Goal: Transaction & Acquisition: Purchase product/service

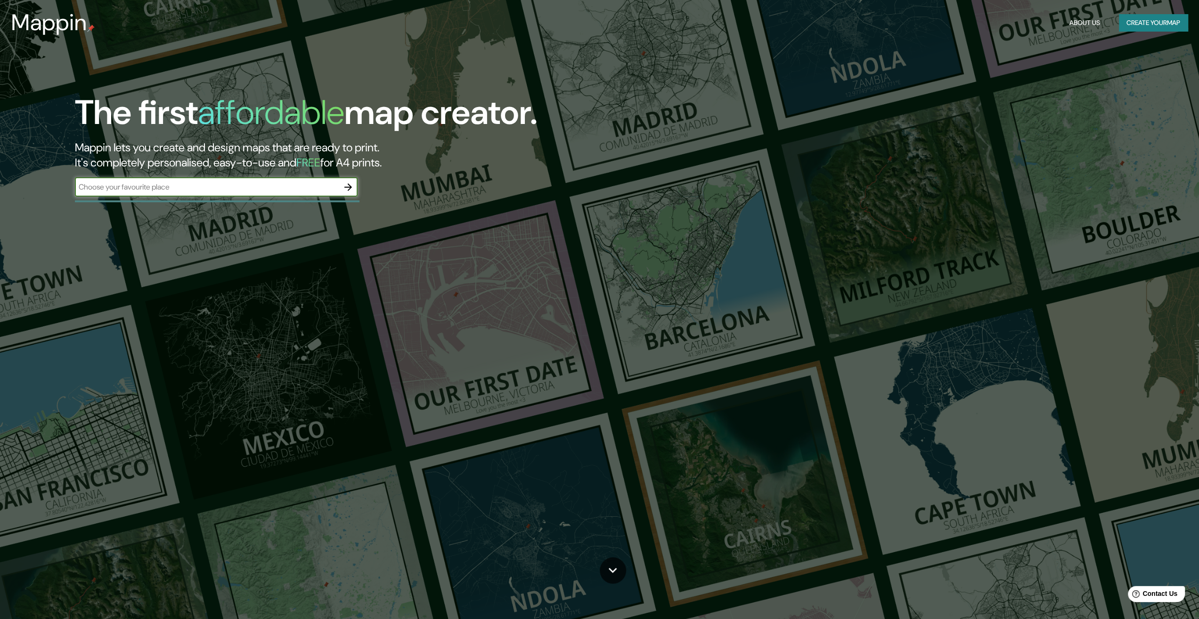
click at [176, 194] on div "​" at bounding box center [216, 187] width 283 height 19
click at [225, 188] on input "text" at bounding box center [207, 186] width 264 height 11
click at [246, 190] on input "text" at bounding box center [207, 186] width 264 height 11
type input "pichanaki"
click at [353, 182] on icon "button" at bounding box center [348, 186] width 11 height 11
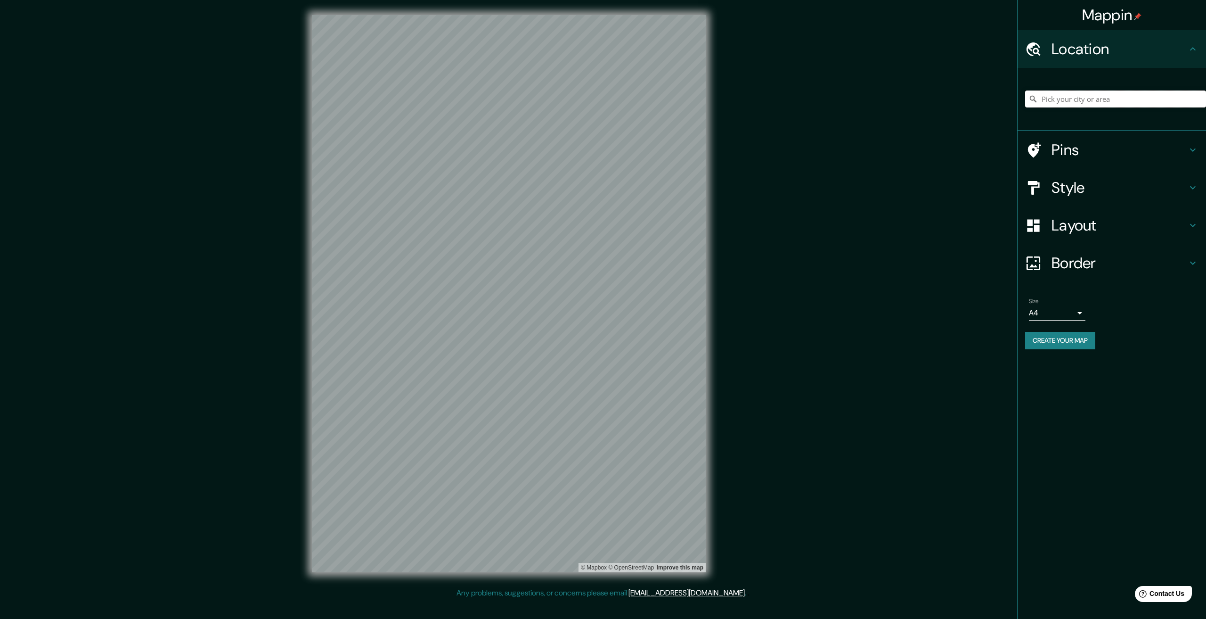
click at [1065, 98] on input "Pick your city or area" at bounding box center [1115, 98] width 181 height 17
click at [1084, 93] on input "Pick your city or area" at bounding box center [1115, 98] width 181 height 17
drag, startPoint x: 1185, startPoint y: 100, endPoint x: 951, endPoint y: 101, distance: 233.7
click at [952, 101] on div "Mappin Location [GEOGRAPHIC_DATA], [GEOGRAPHIC_DATA], [GEOGRAPHIC_DATA] Pins St…" at bounding box center [603, 301] width 1206 height 602
click at [1101, 88] on div "Departamento de [GEOGRAPHIC_DATA], [GEOGRAPHIC_DATA] Departamento de [GEOGRAPHI…" at bounding box center [1115, 98] width 181 height 47
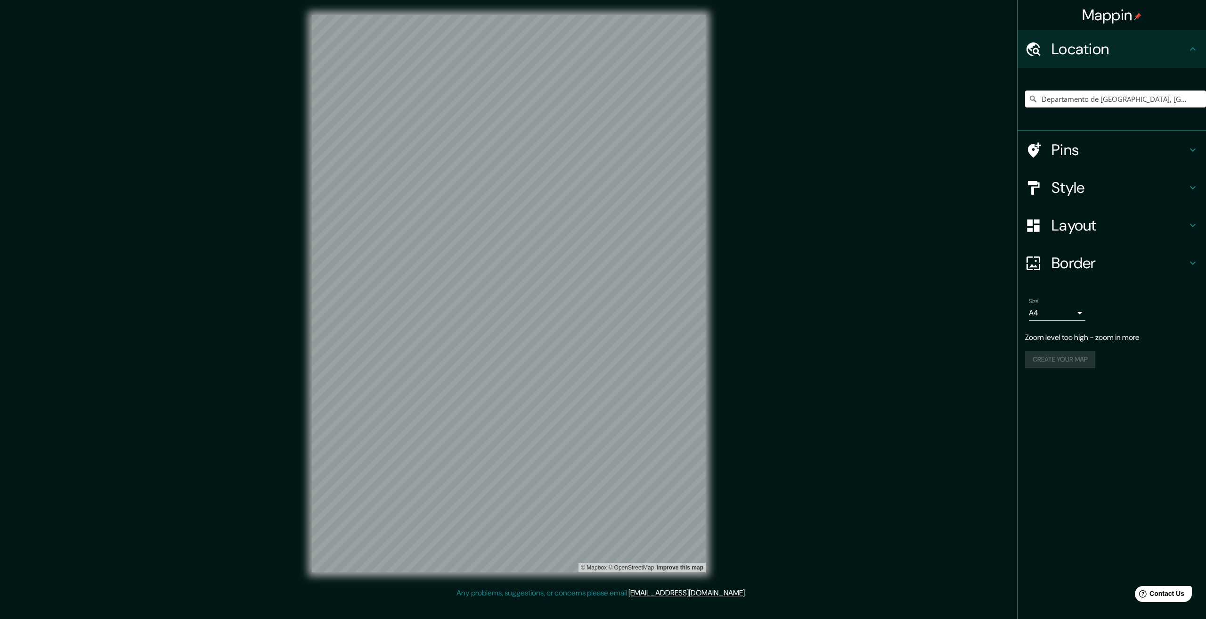
click at [1101, 98] on input "Departamento de [GEOGRAPHIC_DATA], [GEOGRAPHIC_DATA]" at bounding box center [1115, 98] width 181 height 17
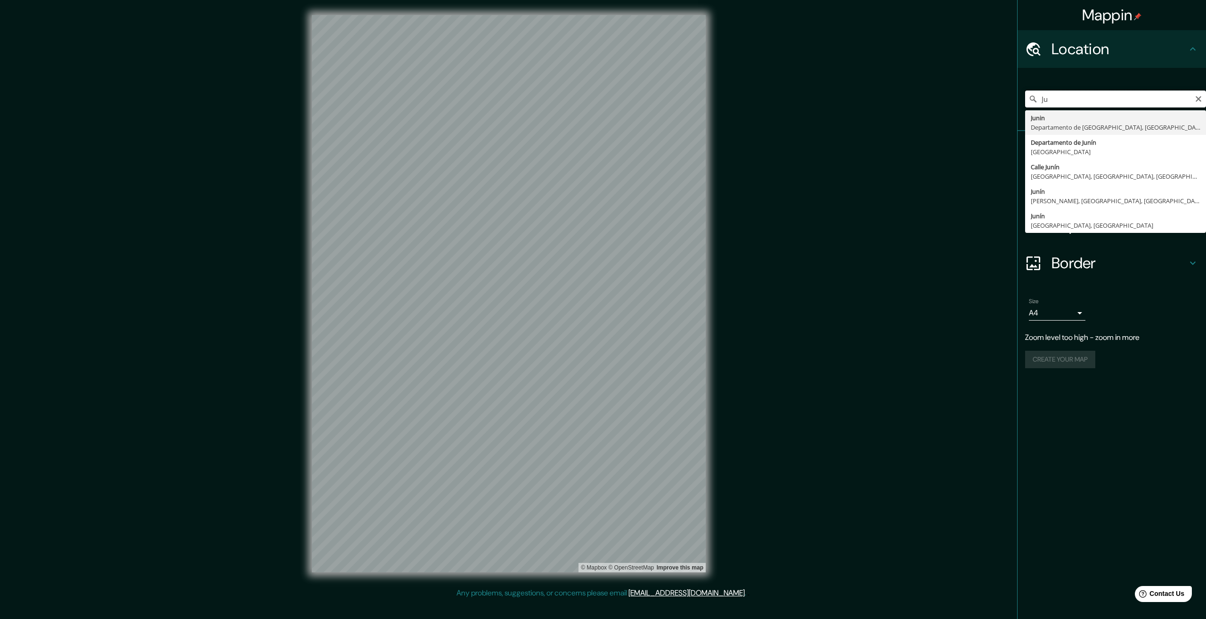
type input "J"
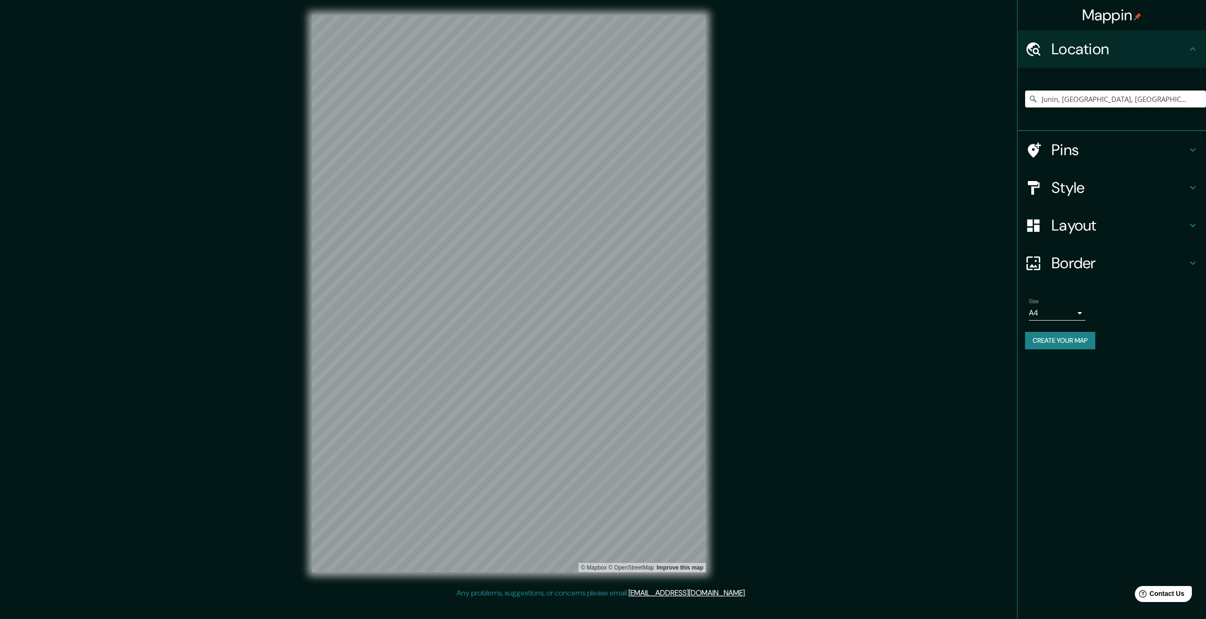
drag, startPoint x: 1174, startPoint y: 97, endPoint x: 997, endPoint y: 88, distance: 177.4
click at [998, 88] on div "Mappin Location [GEOGRAPHIC_DATA], [GEOGRAPHIC_DATA], [GEOGRAPHIC_DATA] Junin D…" at bounding box center [603, 301] width 1206 height 602
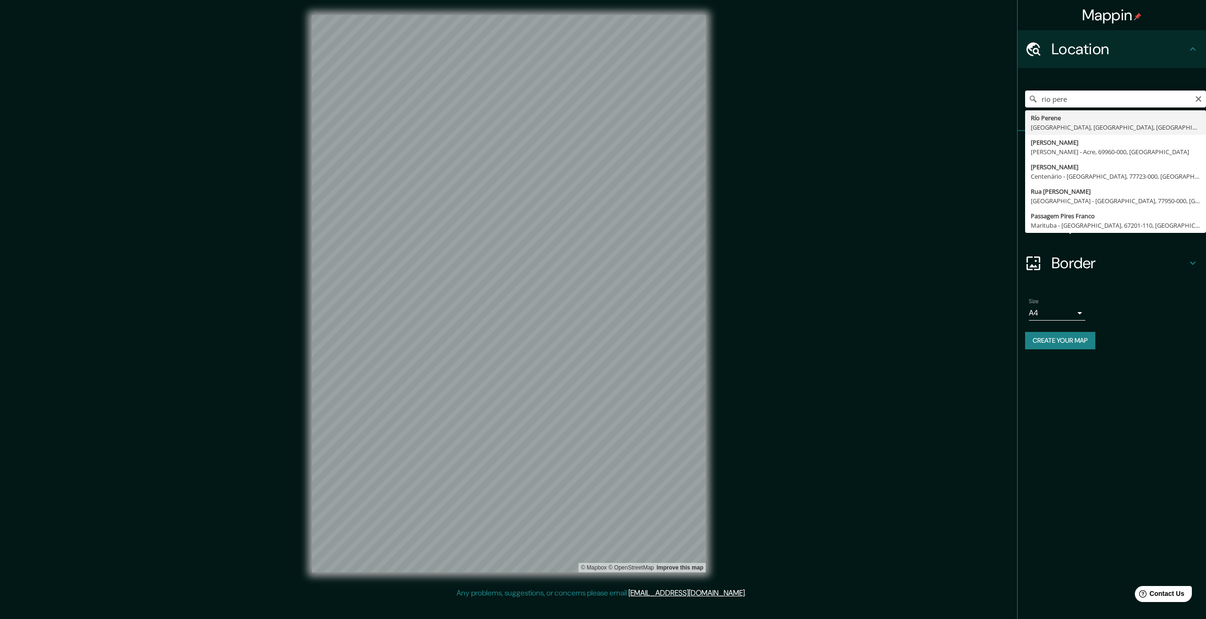
type input "Río Perene, [GEOGRAPHIC_DATA], [GEOGRAPHIC_DATA], [GEOGRAPHIC_DATA]"
